Goal: Browse casually: Explore the website without a specific task or goal

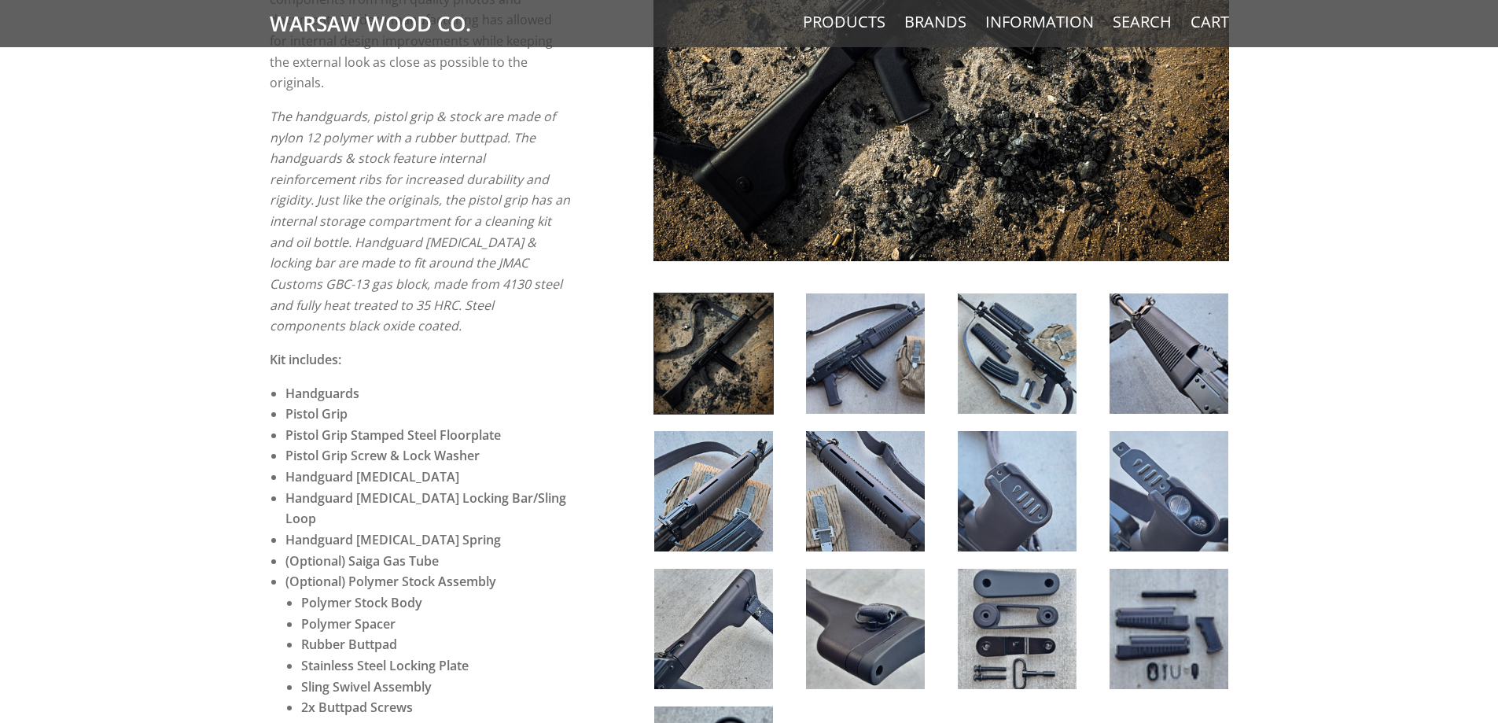
scroll to position [550, 0]
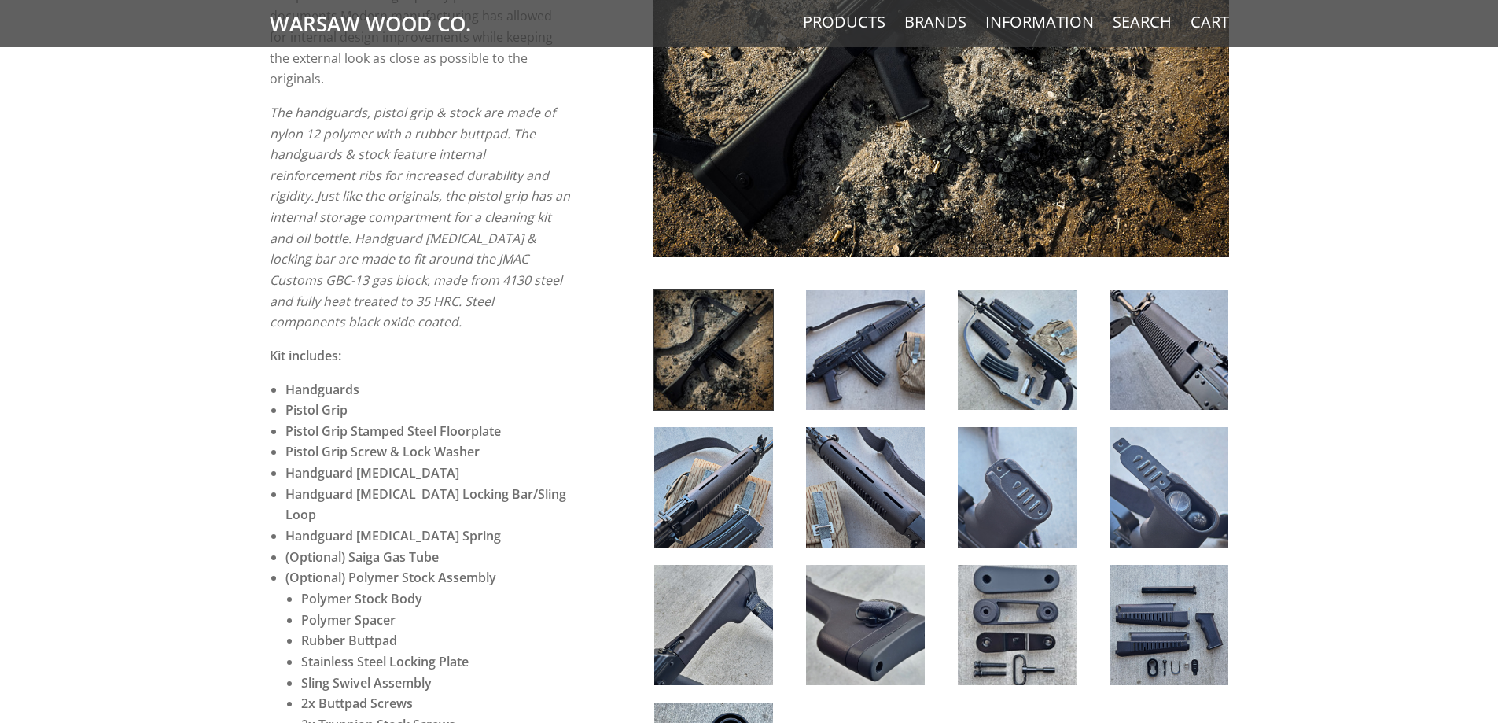
click at [856, 374] on img at bounding box center [865, 349] width 119 height 120
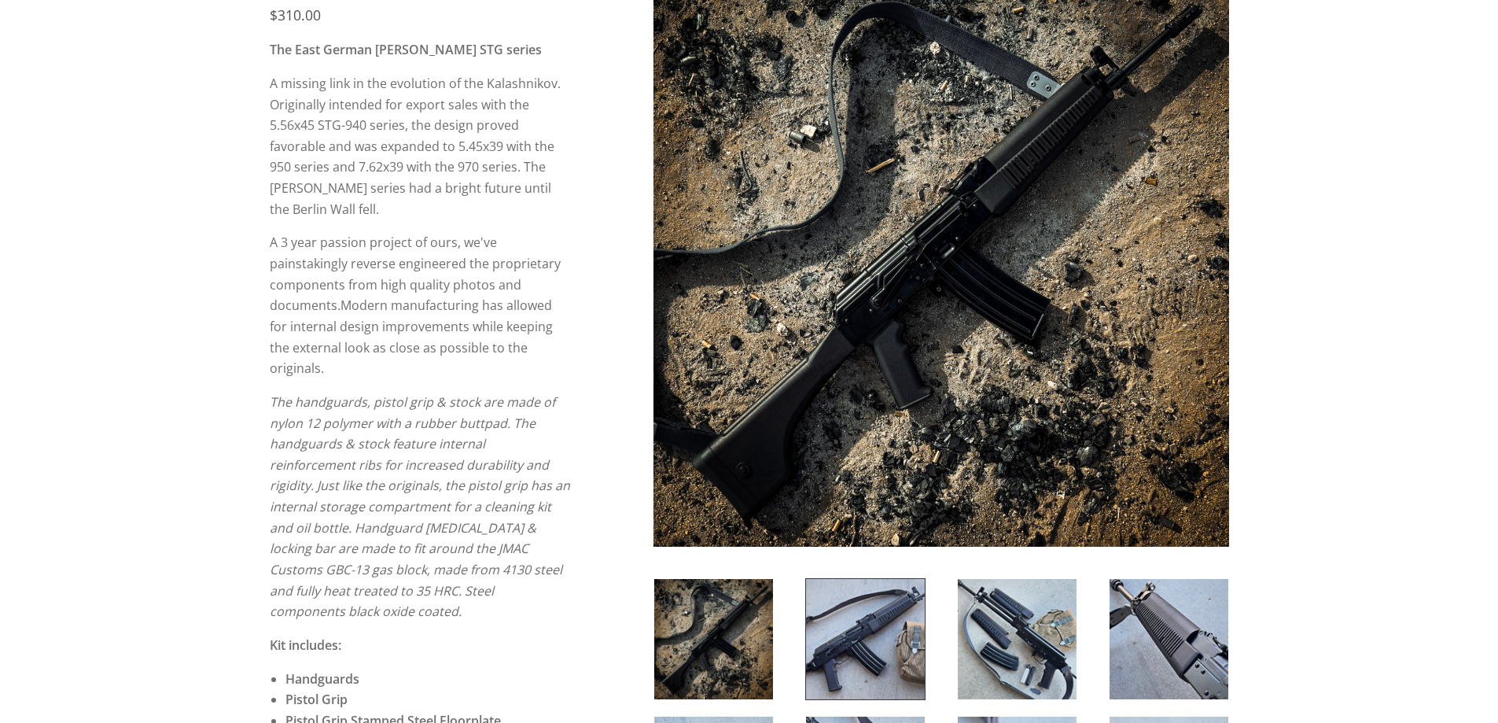
scroll to position [393, 0]
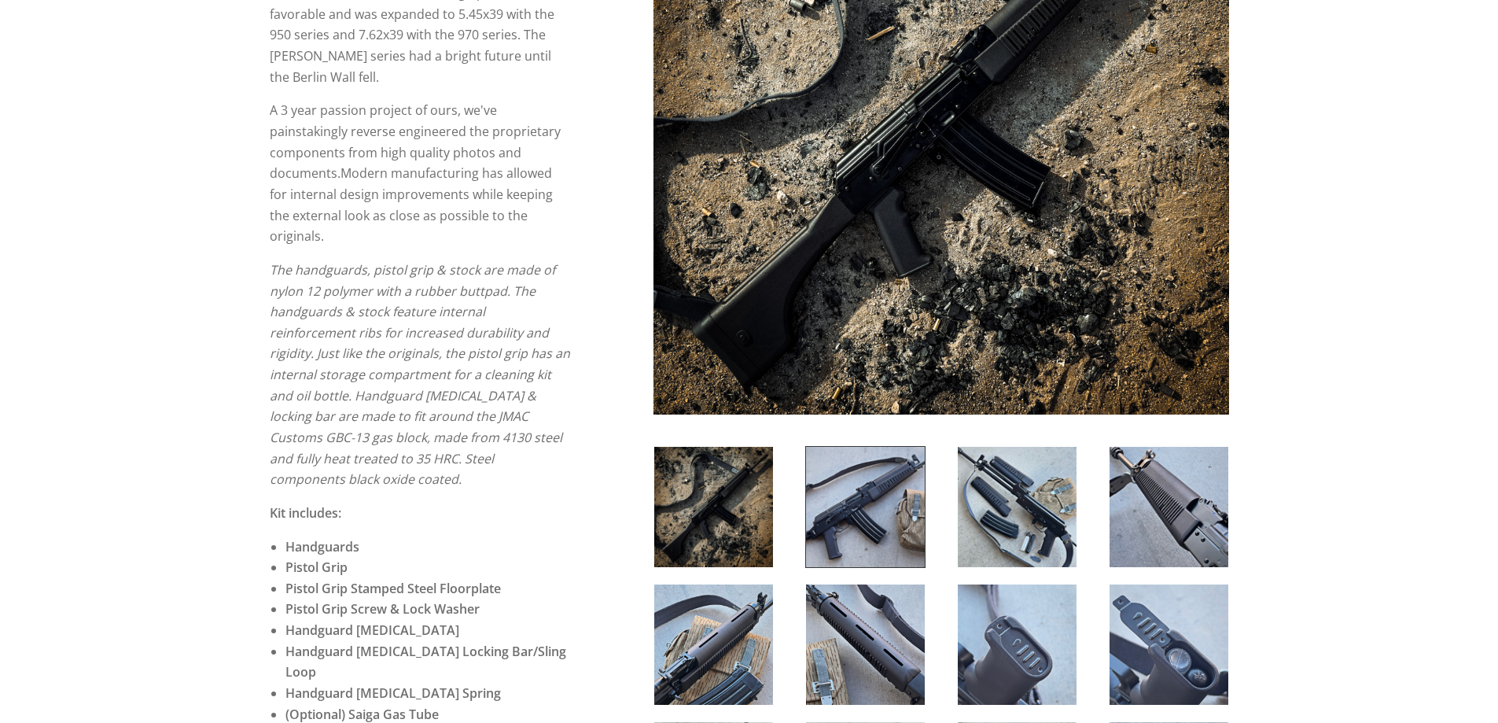
click at [1135, 507] on img at bounding box center [1168, 507] width 119 height 120
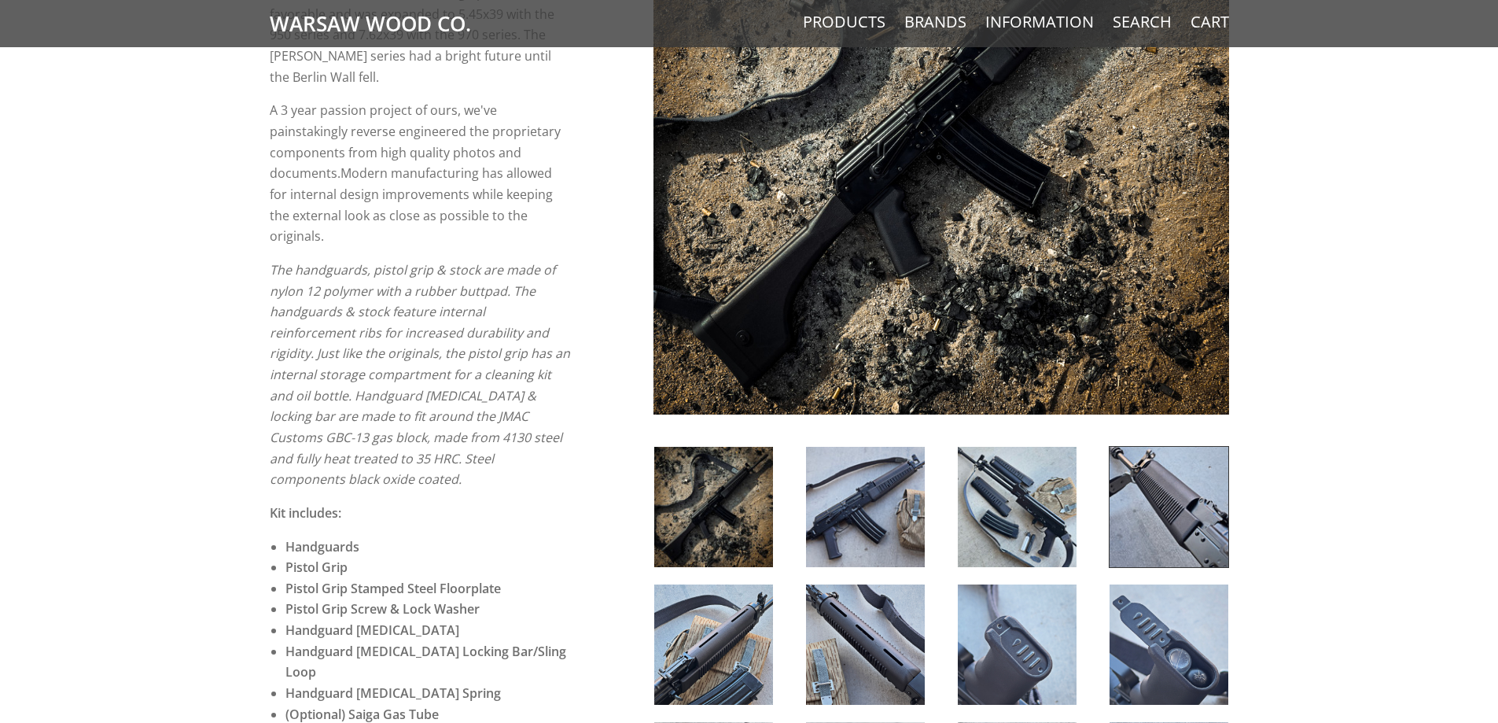
click at [863, 459] on img at bounding box center [865, 507] width 119 height 120
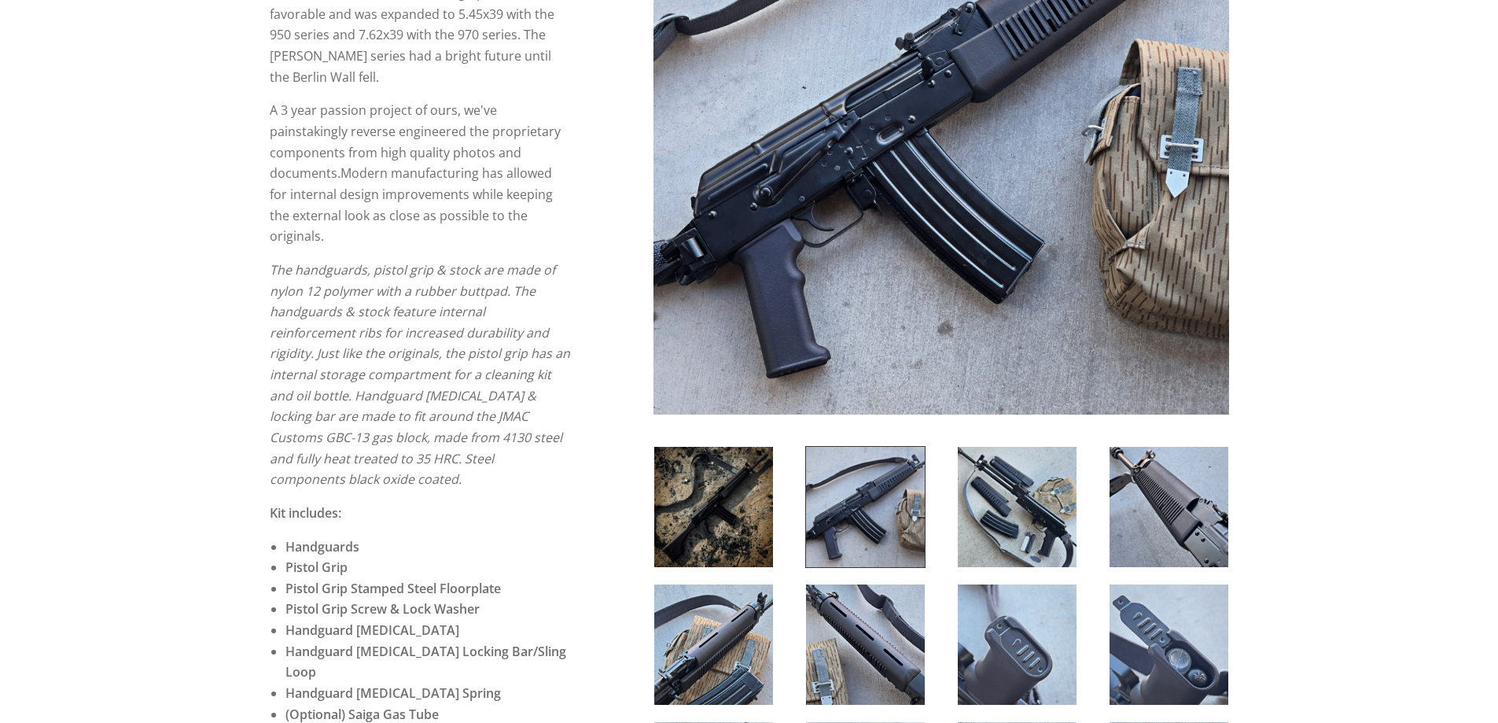
click at [1017, 497] on img at bounding box center [1017, 507] width 119 height 120
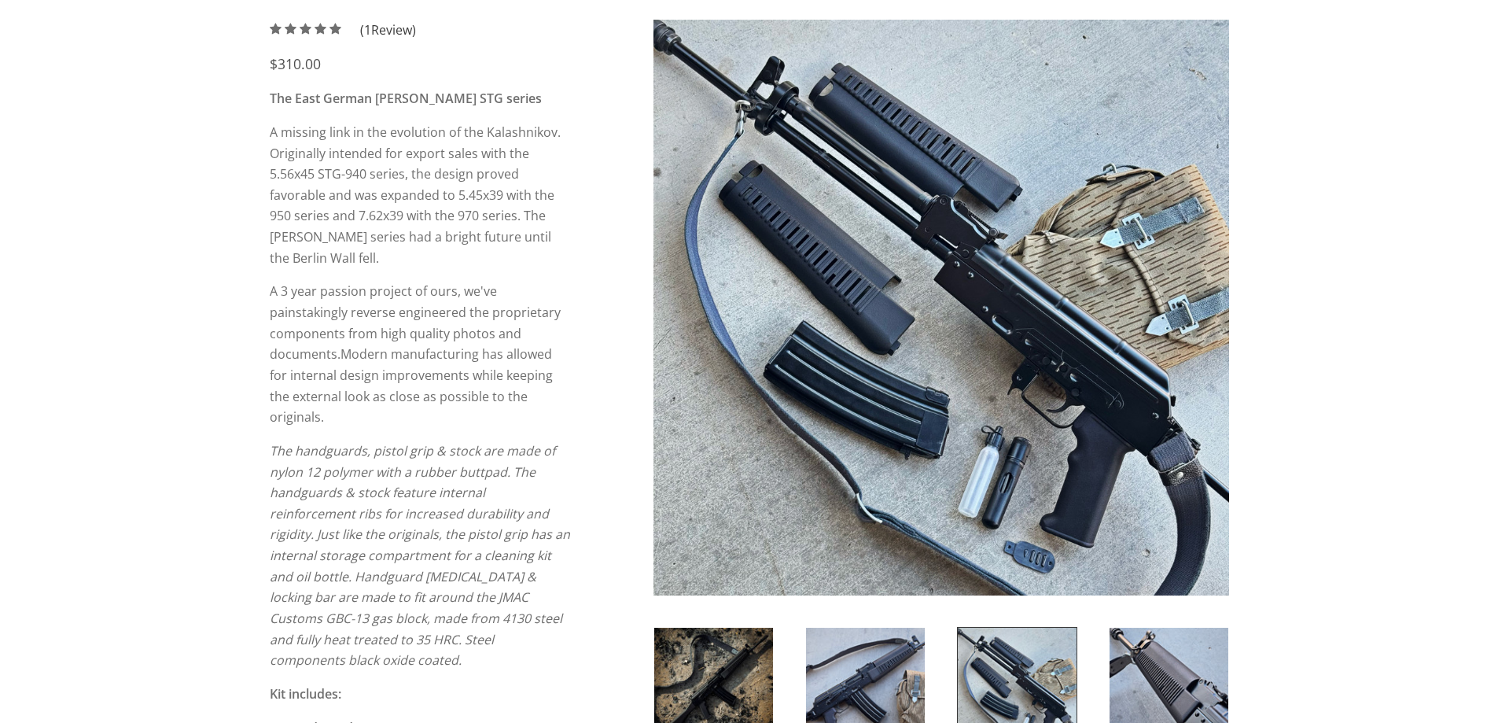
scroll to position [236, 0]
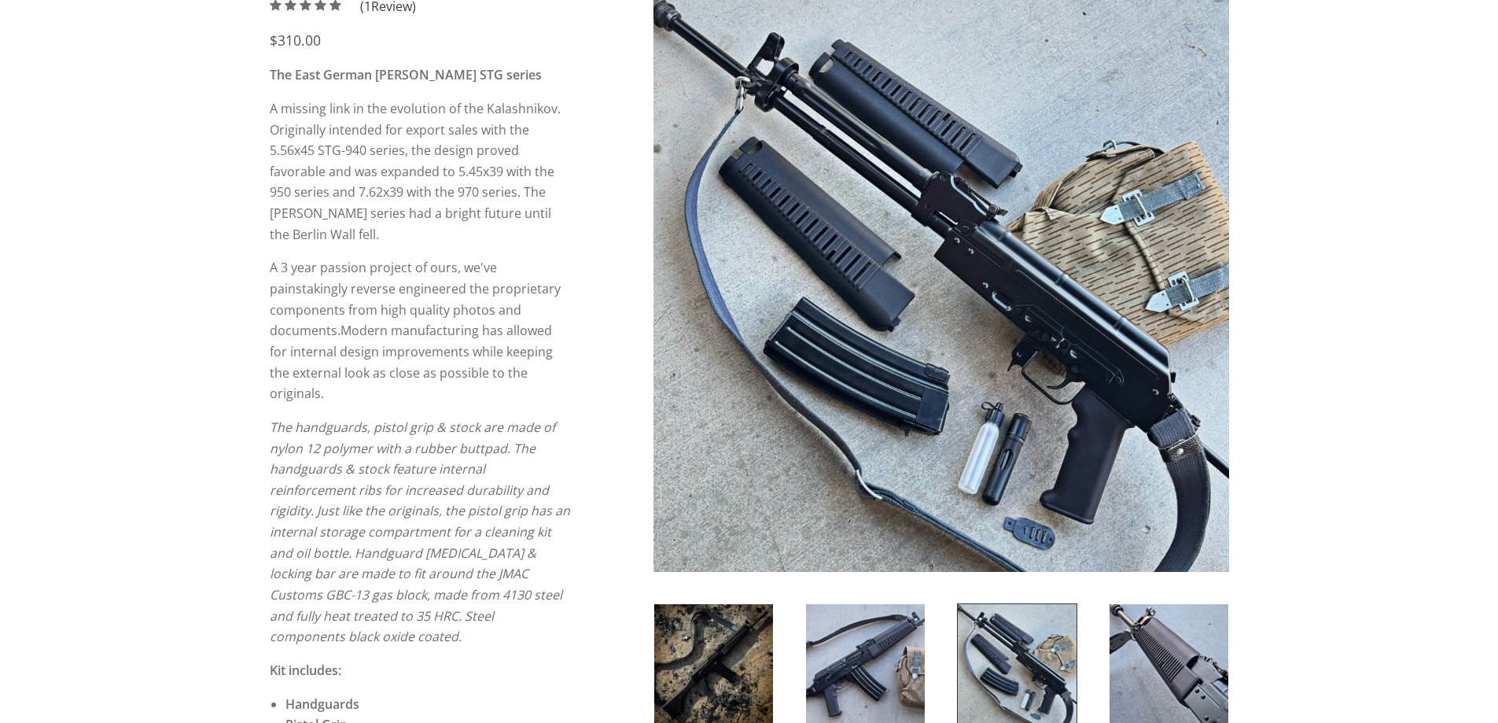
click at [843, 656] on img at bounding box center [865, 664] width 119 height 120
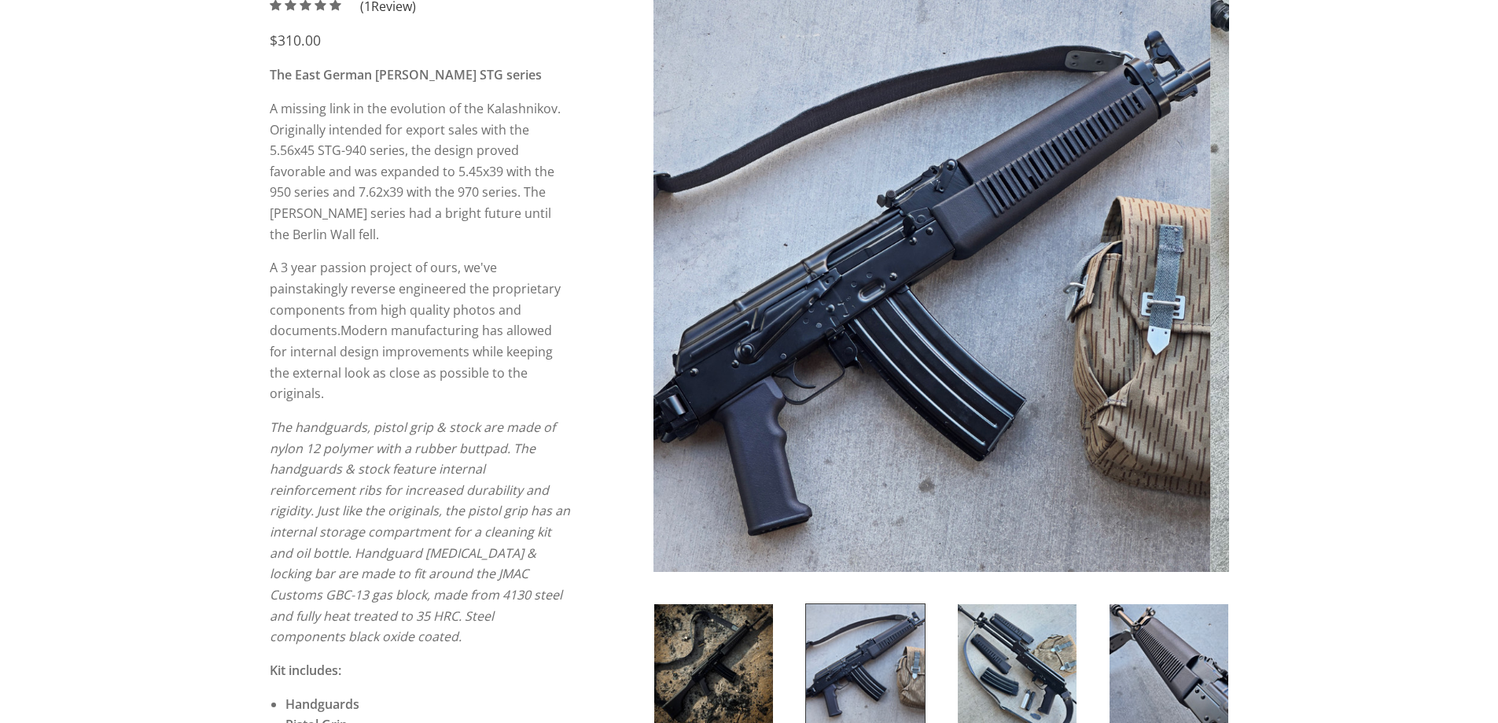
click at [752, 679] on img at bounding box center [713, 664] width 119 height 120
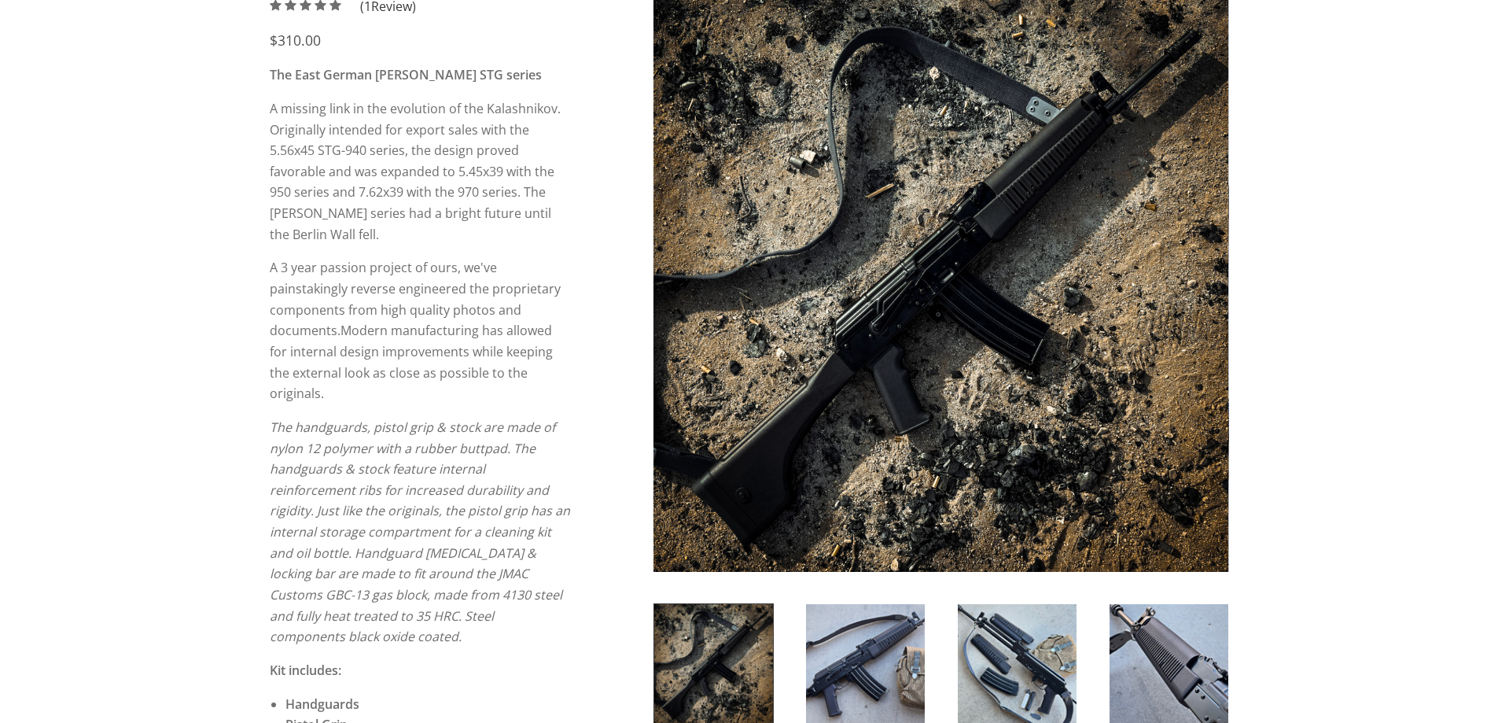
click at [881, 704] on img at bounding box center [865, 664] width 119 height 120
